Goal: Book appointment/travel/reservation

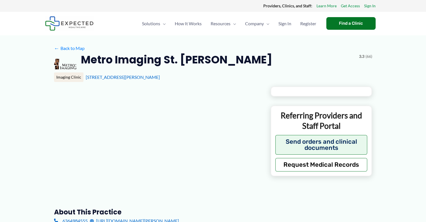
type input "**********"
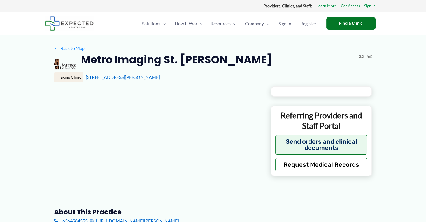
type input "**********"
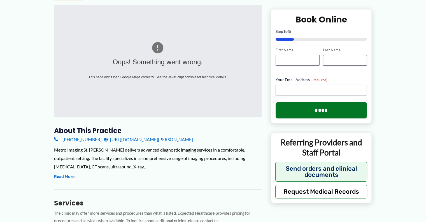
scroll to position [84, 0]
